Goal: Task Accomplishment & Management: Manage account settings

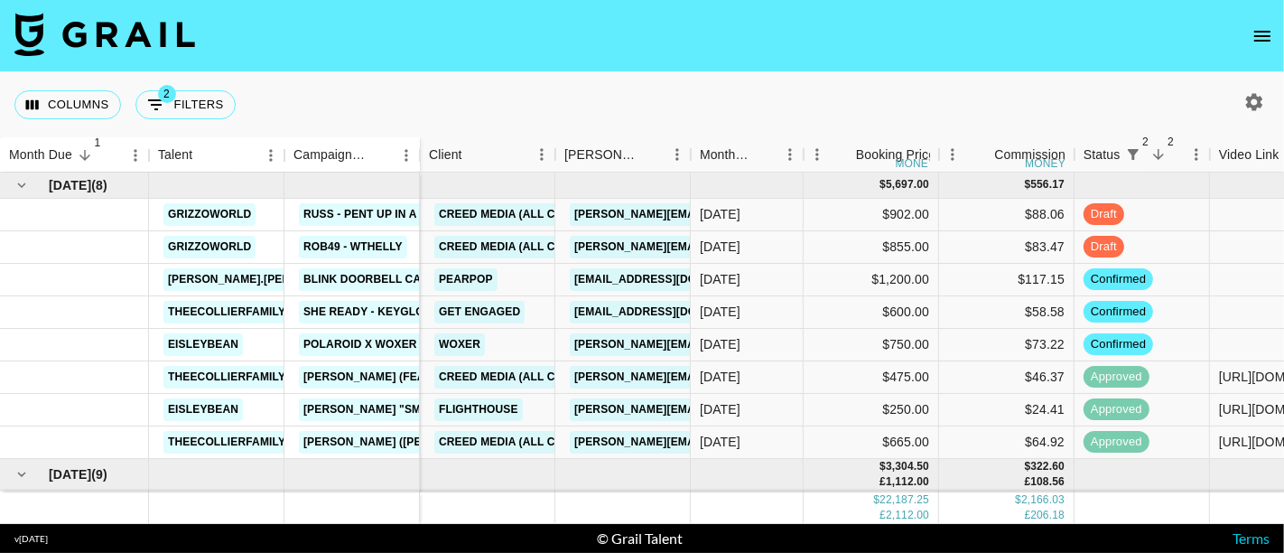
drag, startPoint x: 1091, startPoint y: 79, endPoint x: 1041, endPoint y: 134, distance: 74.2
click at [1091, 79] on div "Columns 2 Filters + Booking" at bounding box center [642, 104] width 1284 height 65
click at [1176, 400] on div "approved" at bounding box center [1142, 410] width 135 height 33
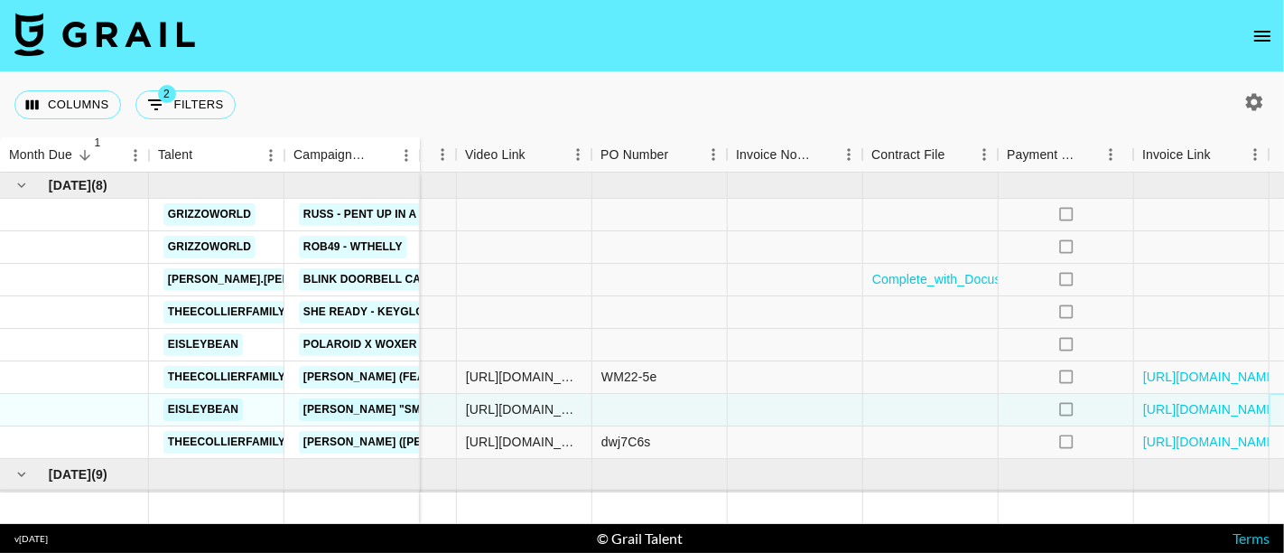
scroll to position [0, 825]
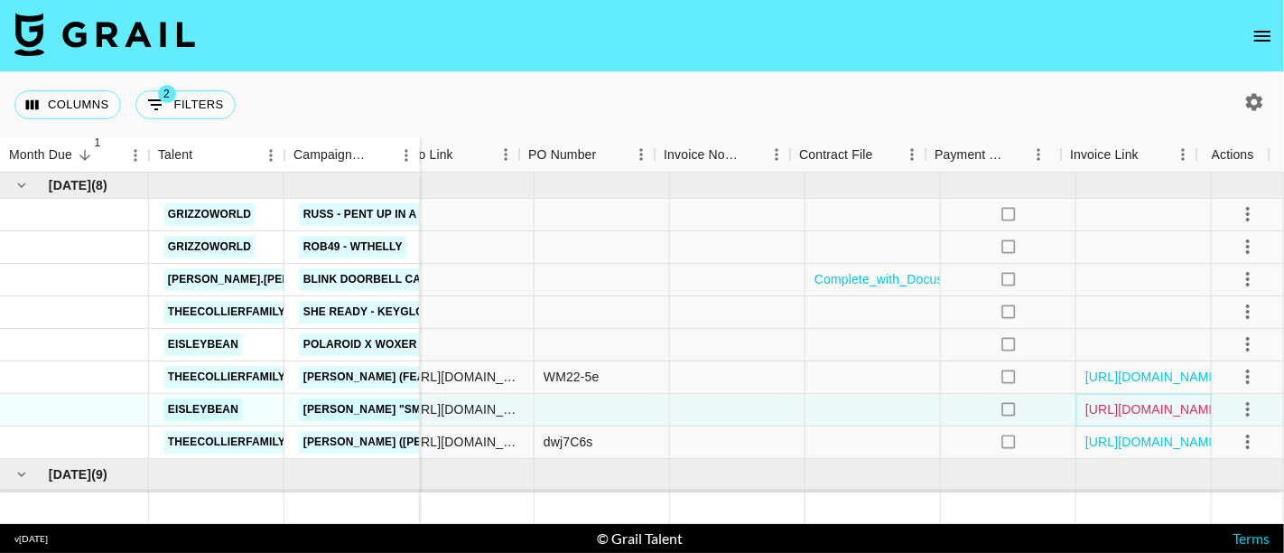
click at [1159, 405] on link "https://in.xero.com/DL79o4iM6lAenVRvaDNs7qWqWsfDfStUyGODDnbW" at bounding box center [1153, 409] width 136 height 18
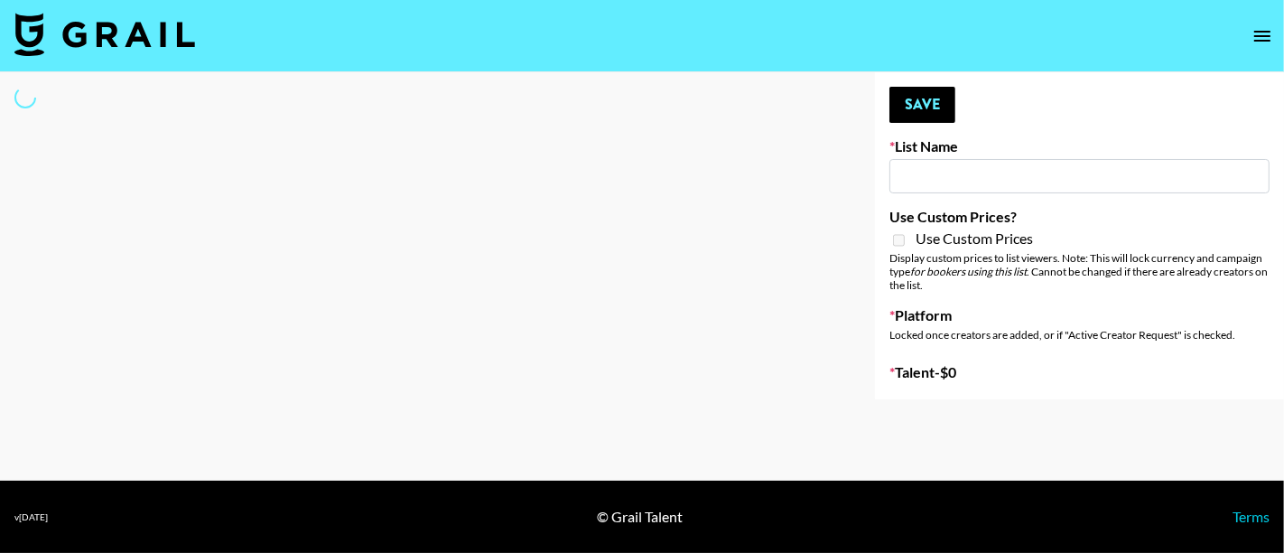
type input "Primal Harvest (21st Aug)"
select select "Song"
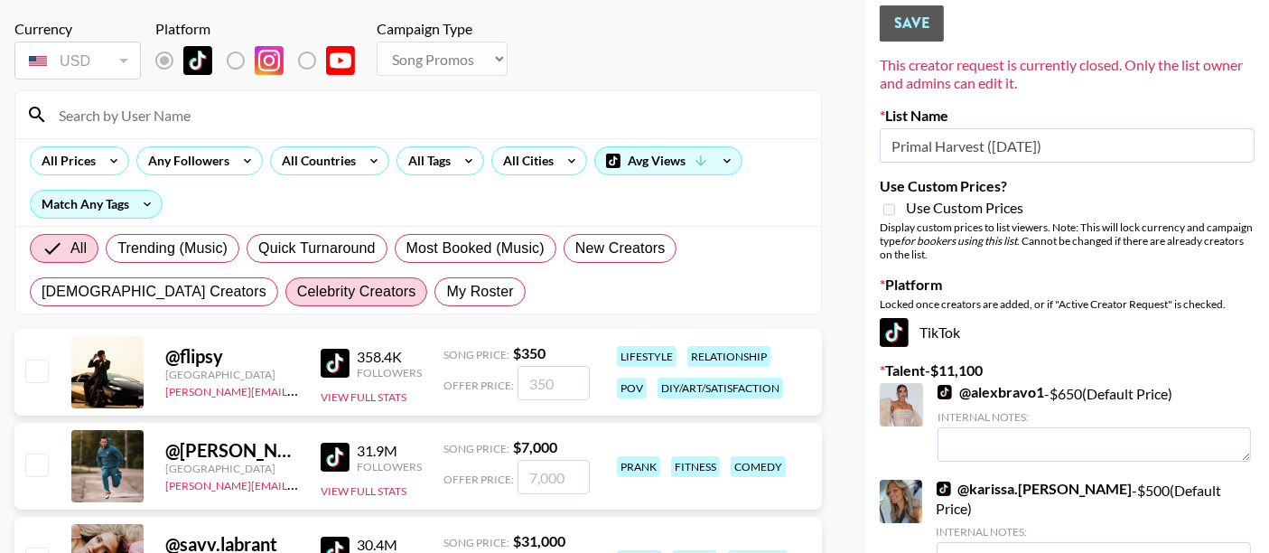
scroll to position [100, 0]
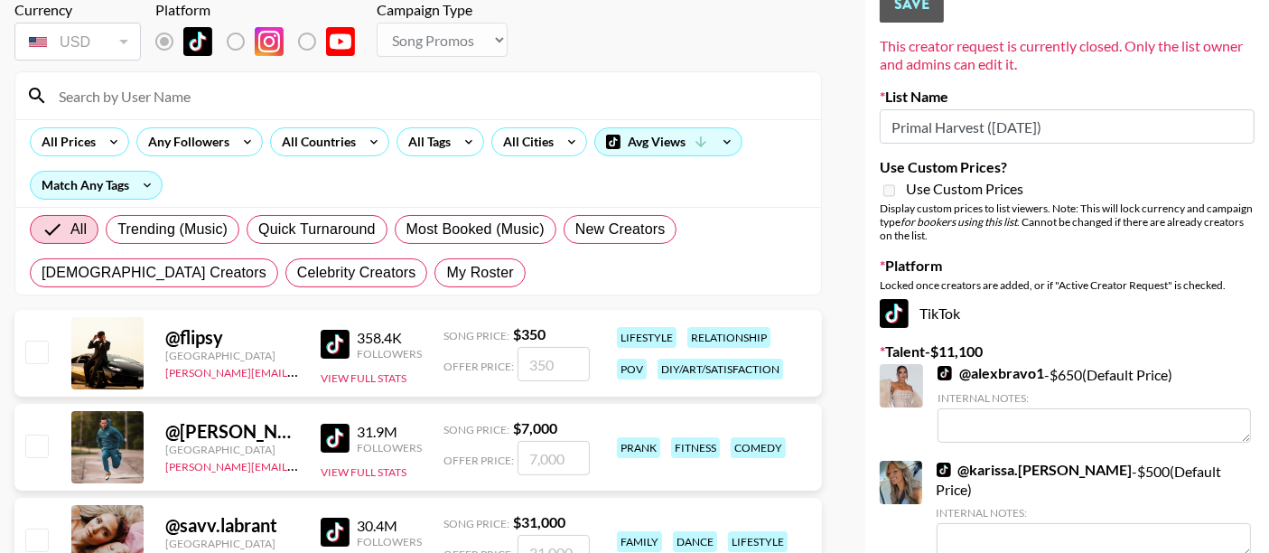
click at [180, 91] on input at bounding box center [429, 95] width 762 height 29
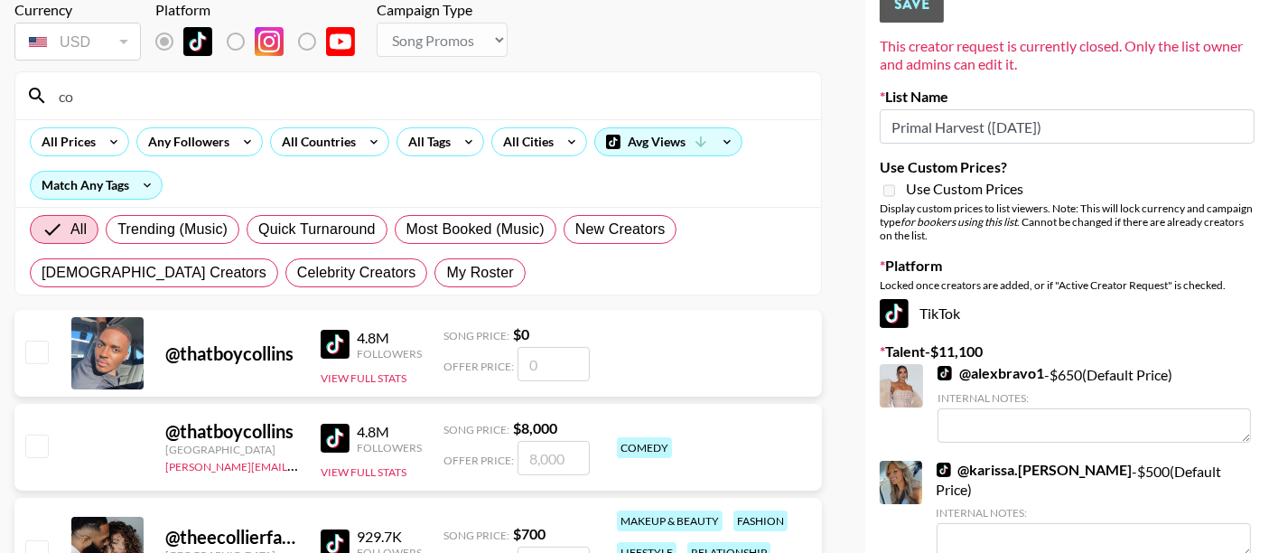
type input "c"
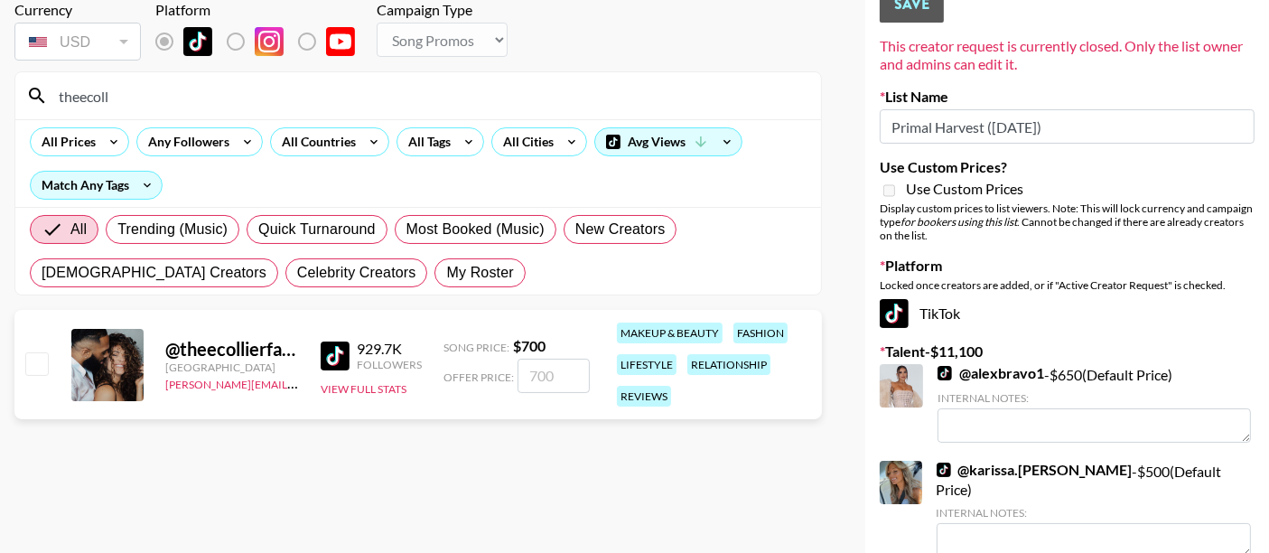
type input "theecoll"
click at [39, 363] on input "checkbox" at bounding box center [36, 363] width 22 height 22
checkbox input "true"
type input "700"
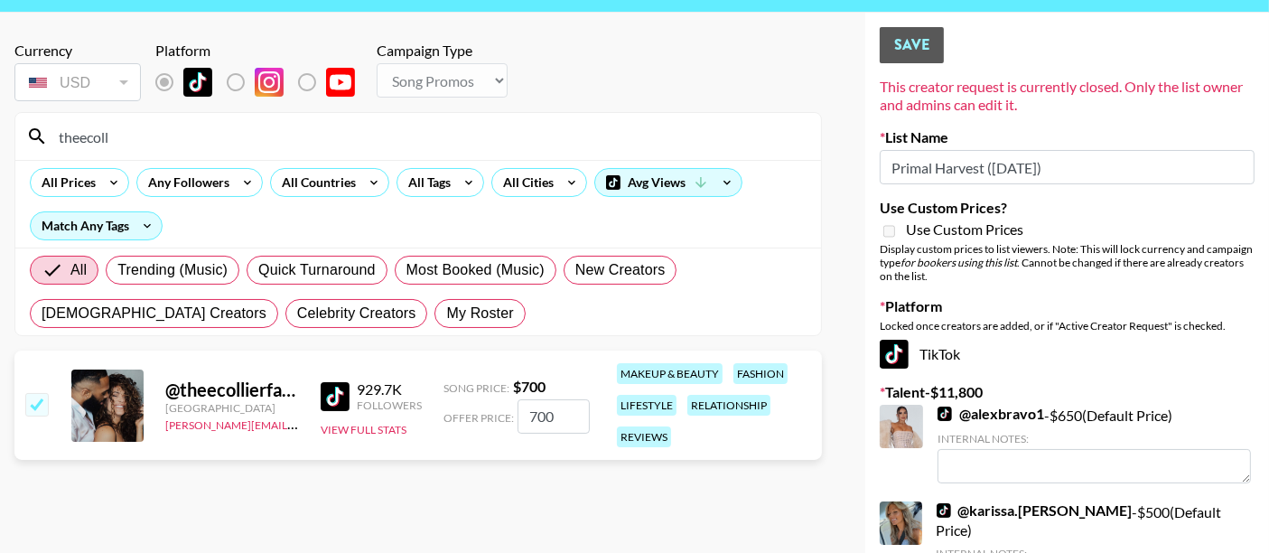
scroll to position [0, 0]
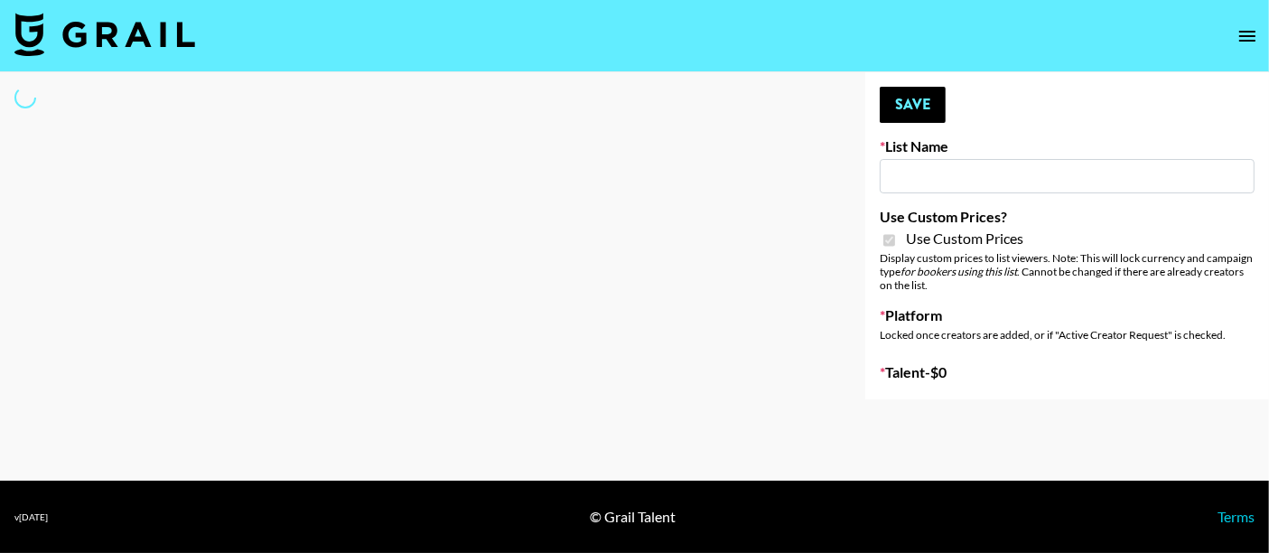
type input "sss"
checkbox input "true"
select select "Brand"
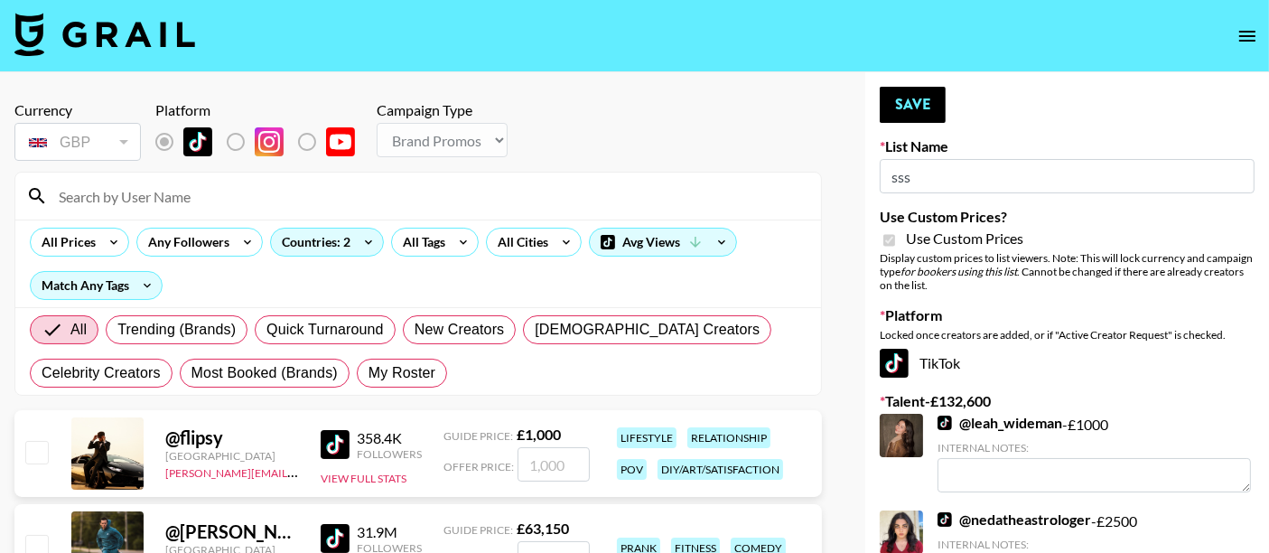
click at [239, 189] on input at bounding box center [429, 196] width 762 height 29
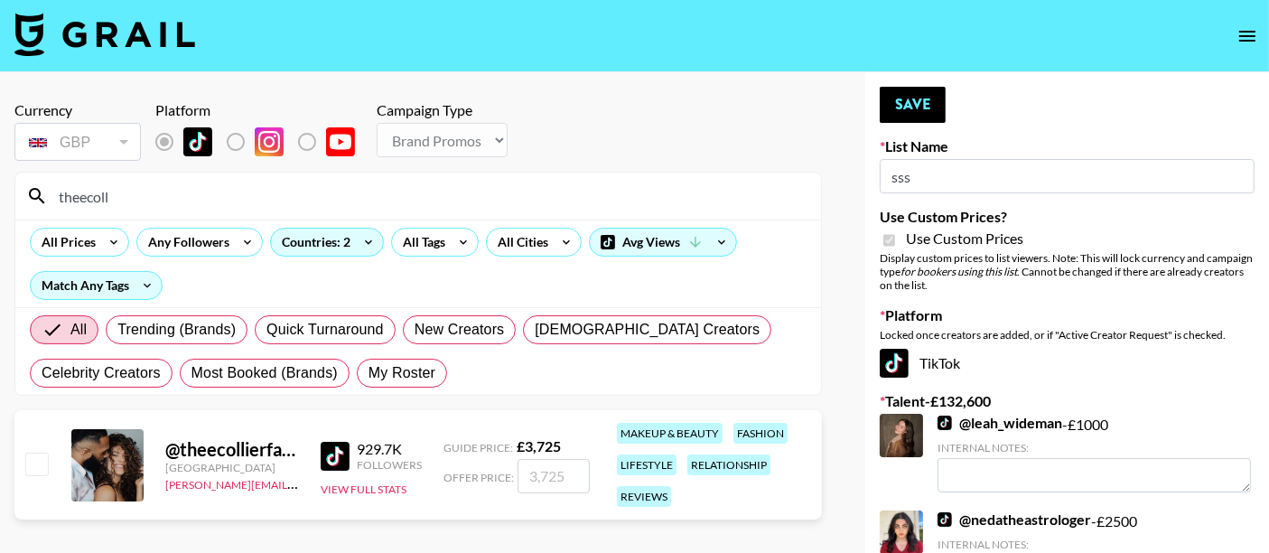
type input "theecoll"
click at [36, 465] on input "checkbox" at bounding box center [36, 463] width 22 height 22
checkbox input "true"
drag, startPoint x: 559, startPoint y: 470, endPoint x: 463, endPoint y: 463, distance: 96.0
click at [463, 463] on div "Offer Price: 3725" at bounding box center [516, 476] width 146 height 34
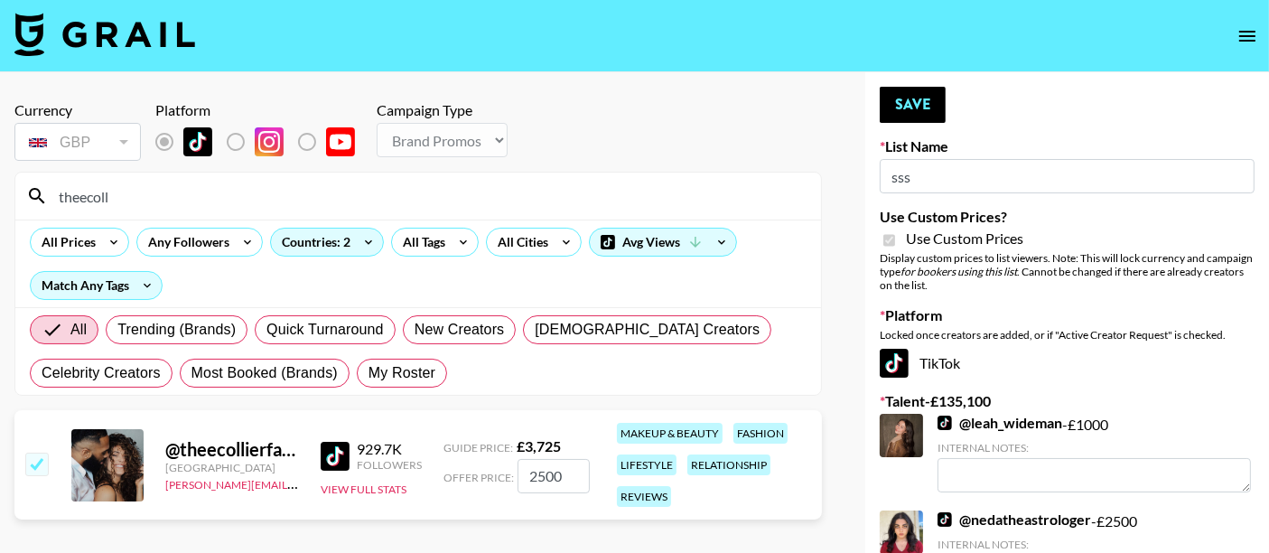
type input "2500"
click at [730, 111] on div "Currency GBP GBP ​ Platform Campaign Type Choose Type... Song Promos Brand Prom…" at bounding box center [417, 132] width 807 height 63
click at [917, 115] on button "Save" at bounding box center [913, 105] width 66 height 36
